Goal: Transaction & Acquisition: Purchase product/service

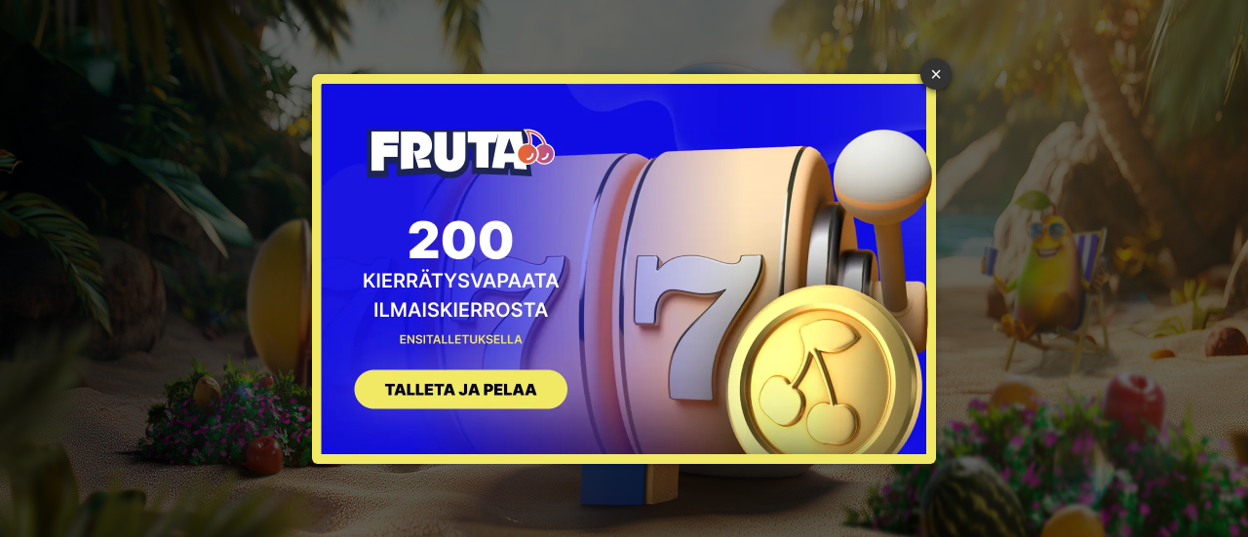
click at [932, 75] on link "×" at bounding box center [935, 73] width 31 height 31
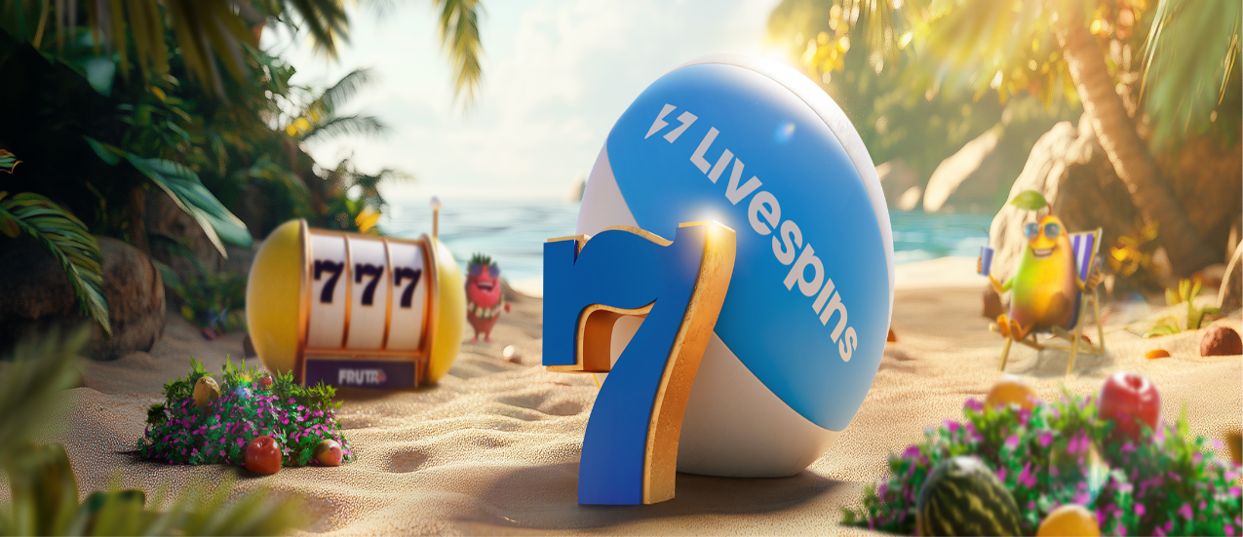
click at [142, 81] on button "Kirjaudu" at bounding box center [134, 70] width 63 height 20
click at [103, 81] on button "Kirjaudu" at bounding box center [134, 70] width 63 height 20
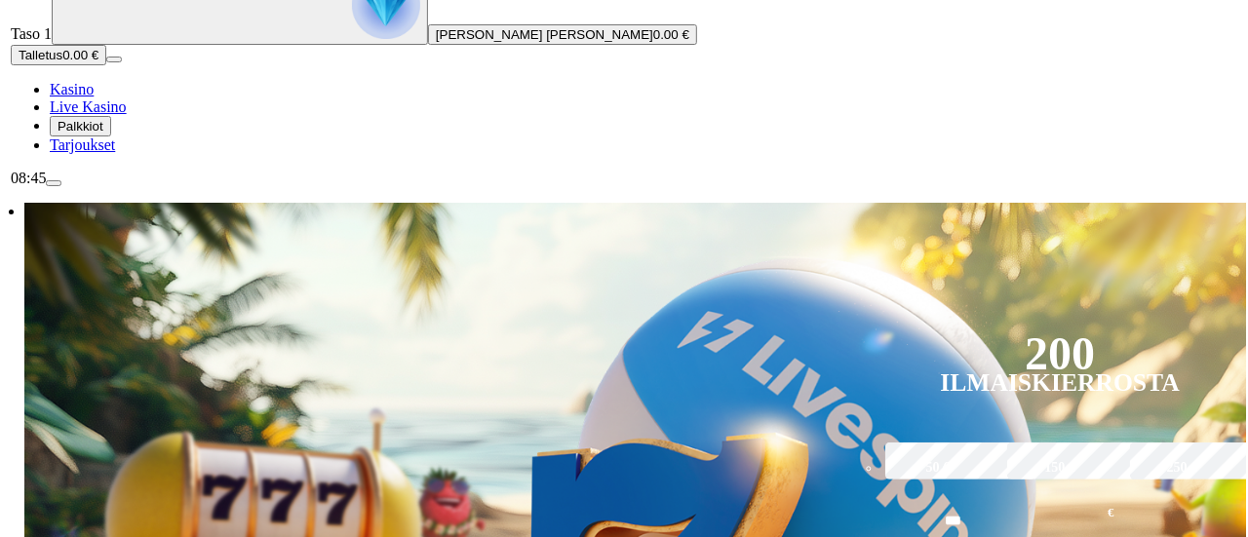
scroll to position [224, 0]
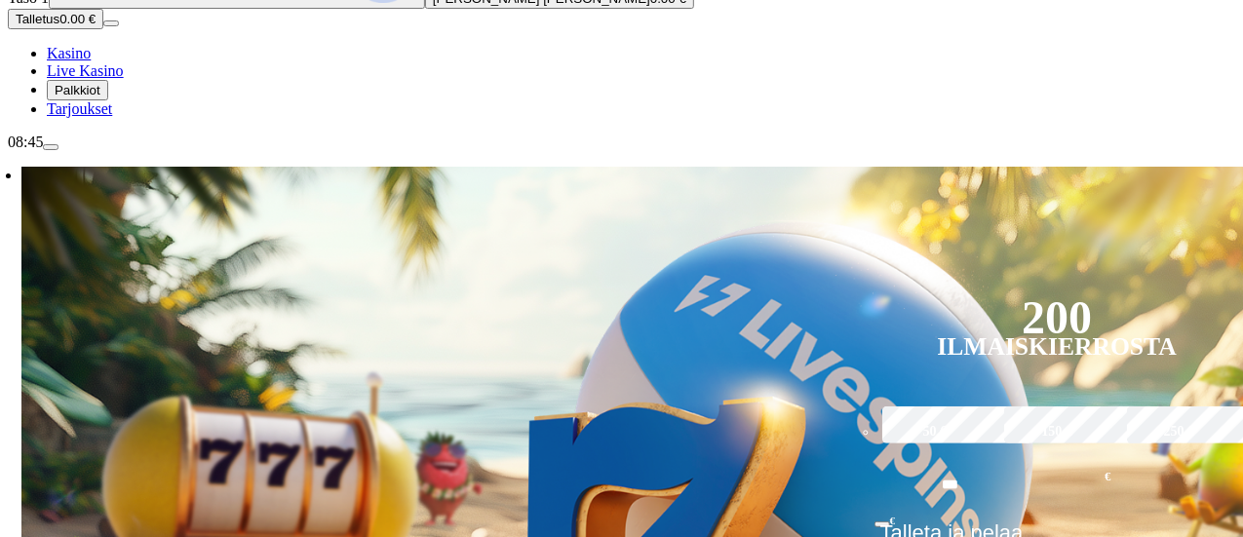
click at [103, 29] on button "Talletus 0.00 €" at bounding box center [56, 19] width 96 height 20
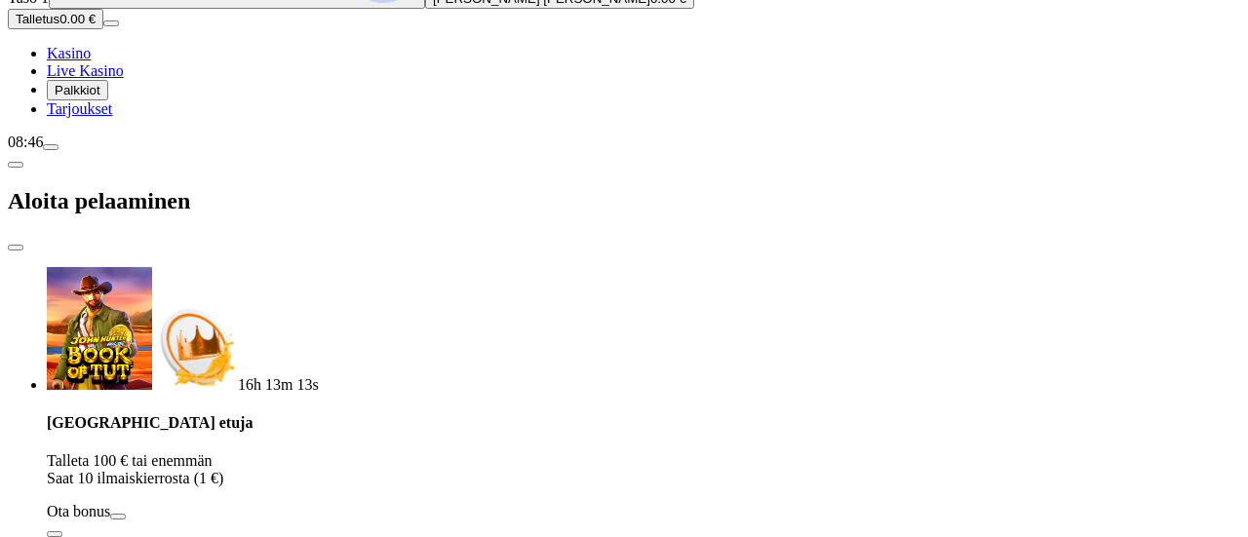
scroll to position [25, 0]
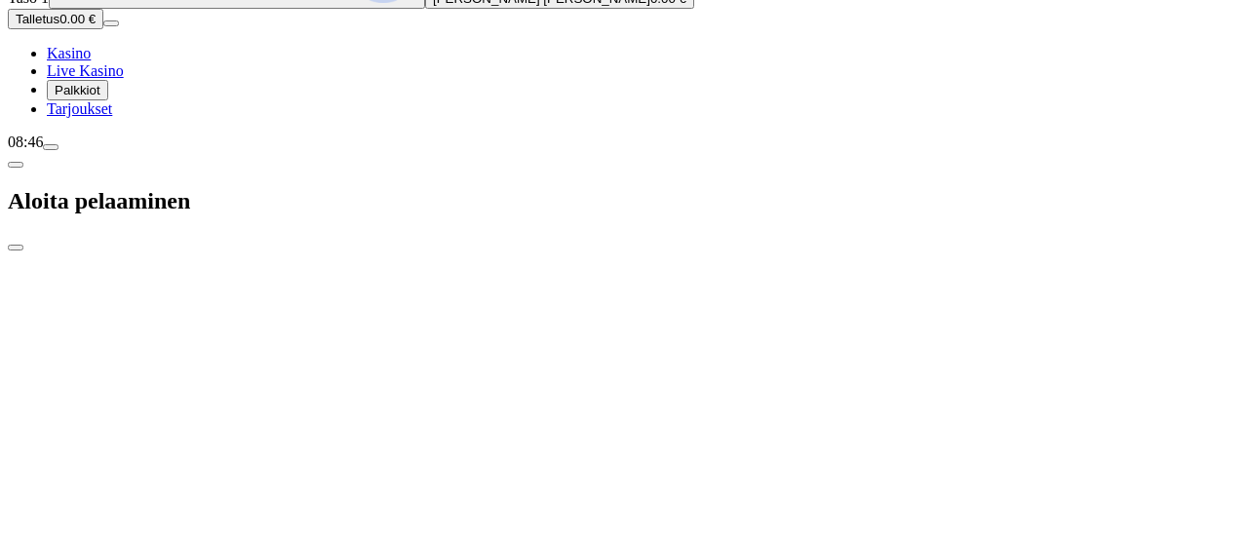
type input "*"
type input "**"
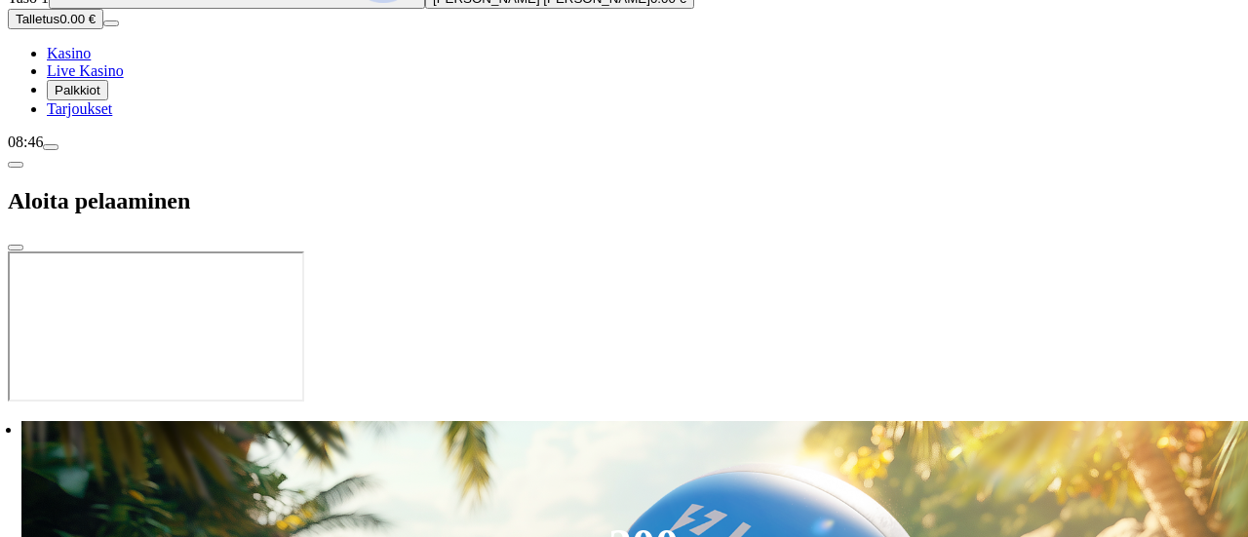
scroll to position [0, 0]
